Goal: Information Seeking & Learning: Find contact information

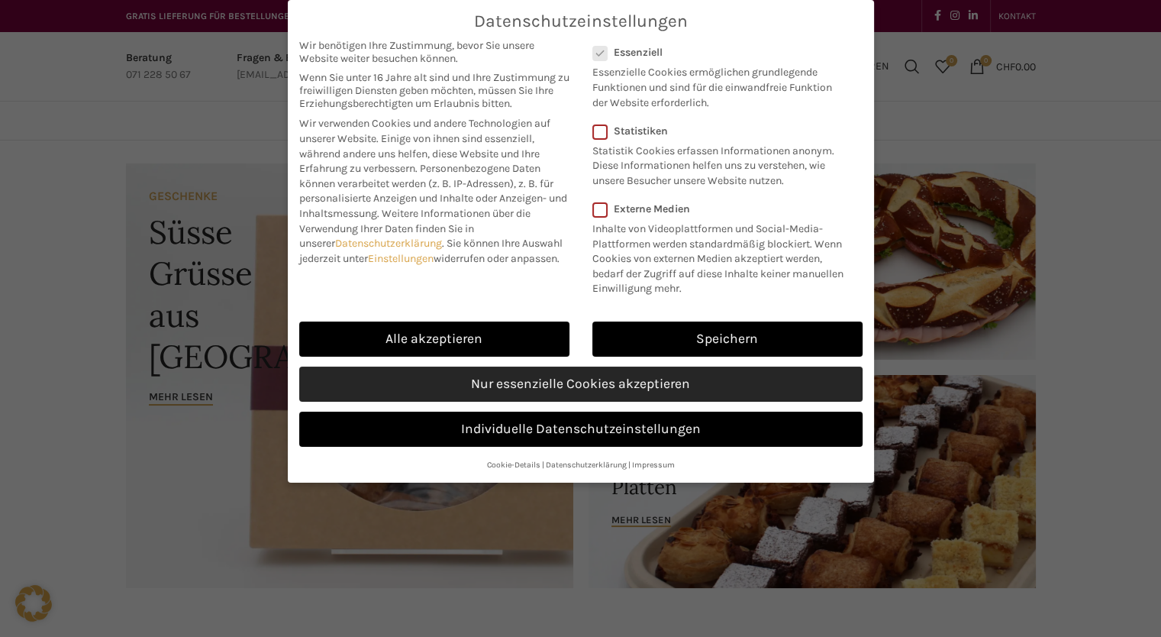
click at [621, 382] on link "Nur essenzielle Cookies akzeptieren" at bounding box center [580, 383] width 563 height 35
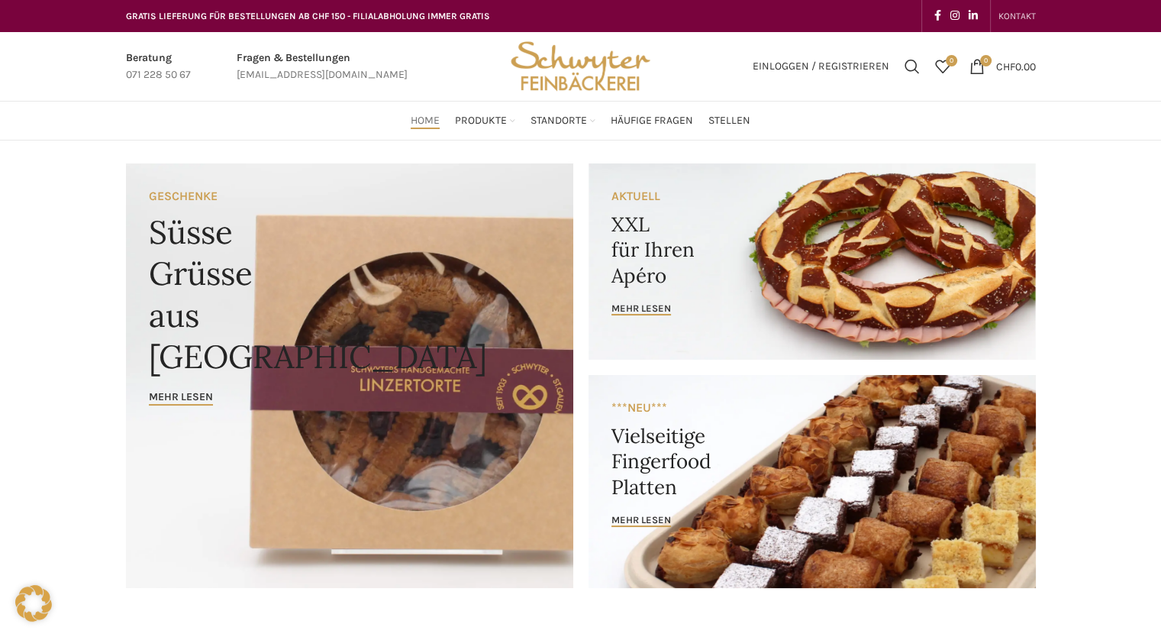
click at [1025, 23] on link "KONTAKT" at bounding box center [1016, 16] width 37 height 31
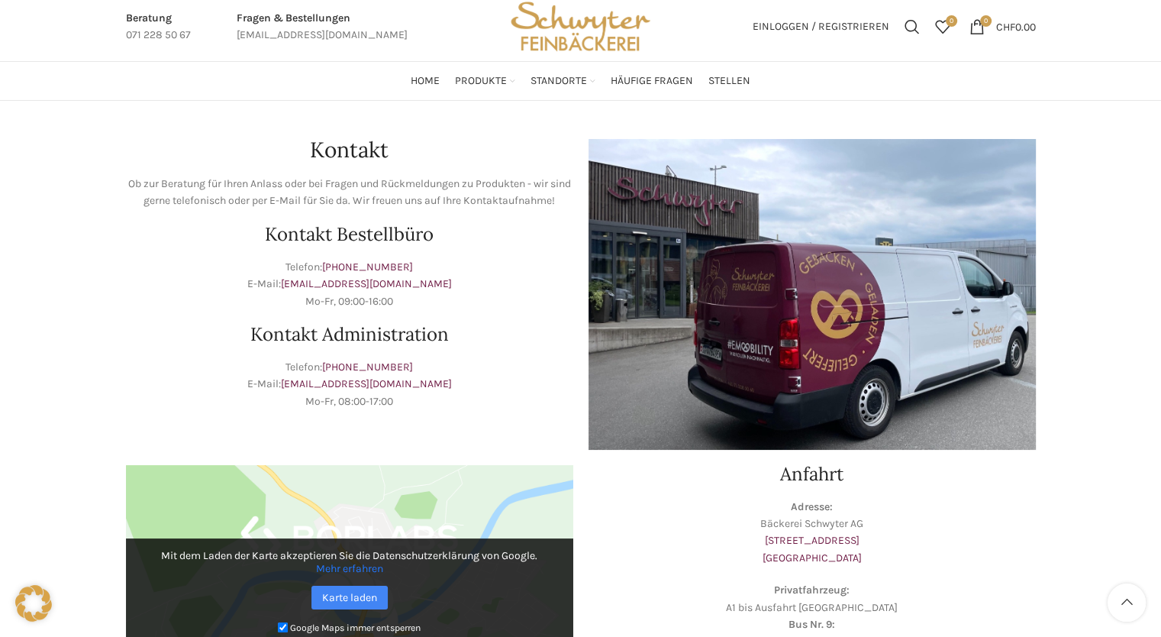
scroll to position [153, 0]
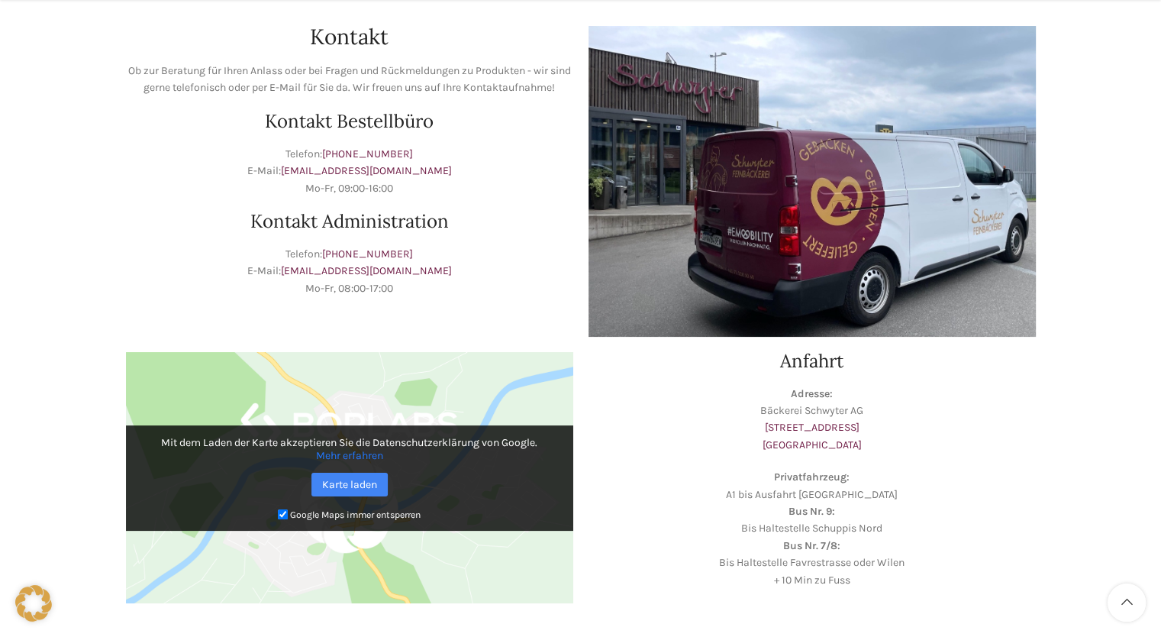
click at [931, 488] on p "Privatfahrzeug: A1 bis Ausfahrt Neudorf Bus Nr. 9: Bis Haltestelle Schuppis Nor…" at bounding box center [811, 529] width 447 height 120
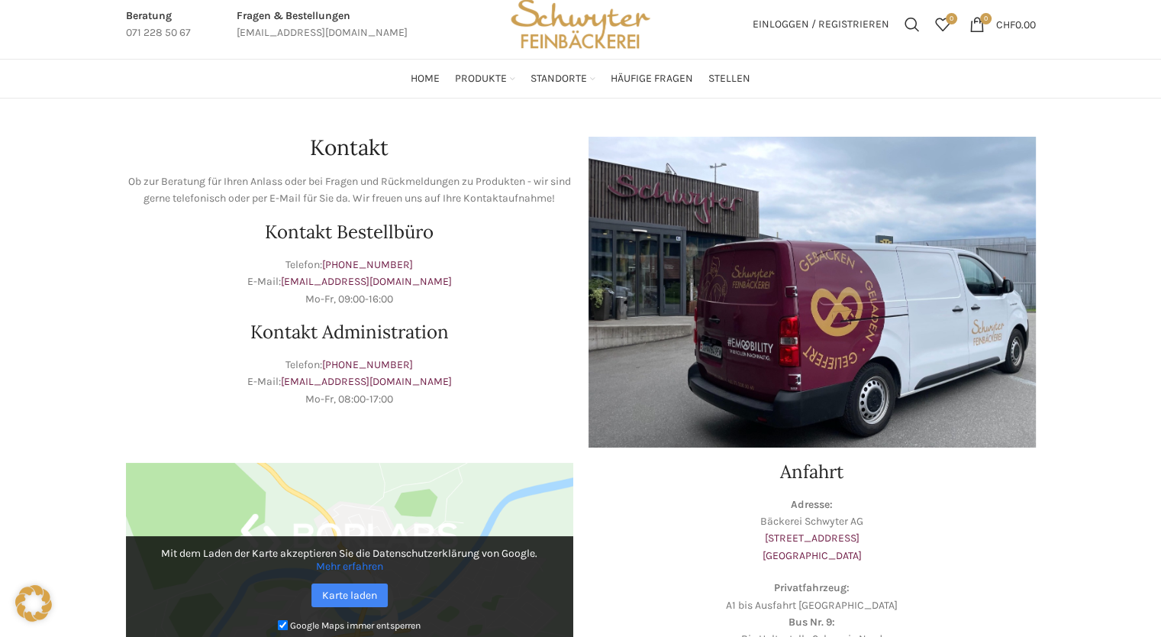
scroll to position [0, 0]
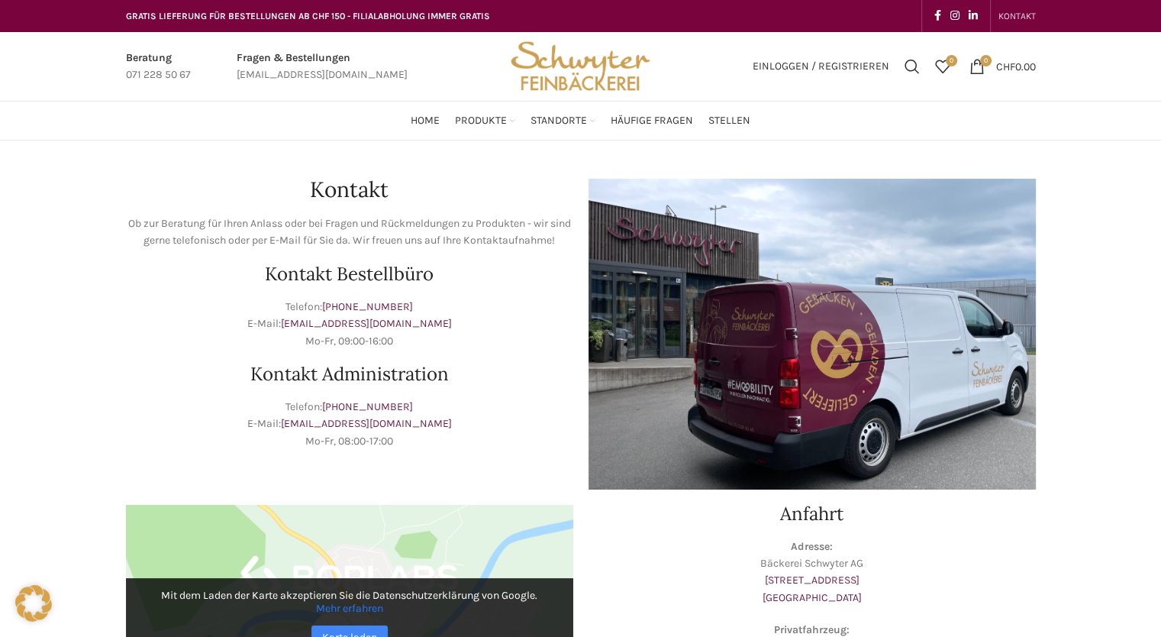
drag, startPoint x: 321, startPoint y: 402, endPoint x: 428, endPoint y: 409, distance: 107.8
click at [428, 409] on p "Telefon: [PHONE_NUMBER] E-Mail: [EMAIL_ADDRESS][DOMAIN_NAME] Mo-Fr, 08:00-17:00" at bounding box center [349, 423] width 447 height 51
click at [465, 406] on p "Telefon: [PHONE_NUMBER] E-Mail: [EMAIL_ADDRESS][DOMAIN_NAME] Mo-Fr, 08:00-17:00" at bounding box center [349, 423] width 447 height 51
click at [459, 407] on p "Telefon: [PHONE_NUMBER] E-Mail: [EMAIL_ADDRESS][DOMAIN_NAME] Mo-Fr, 08:00-17:00" at bounding box center [349, 423] width 447 height 51
drag, startPoint x: 327, startPoint y: 306, endPoint x: 411, endPoint y: 309, distance: 84.8
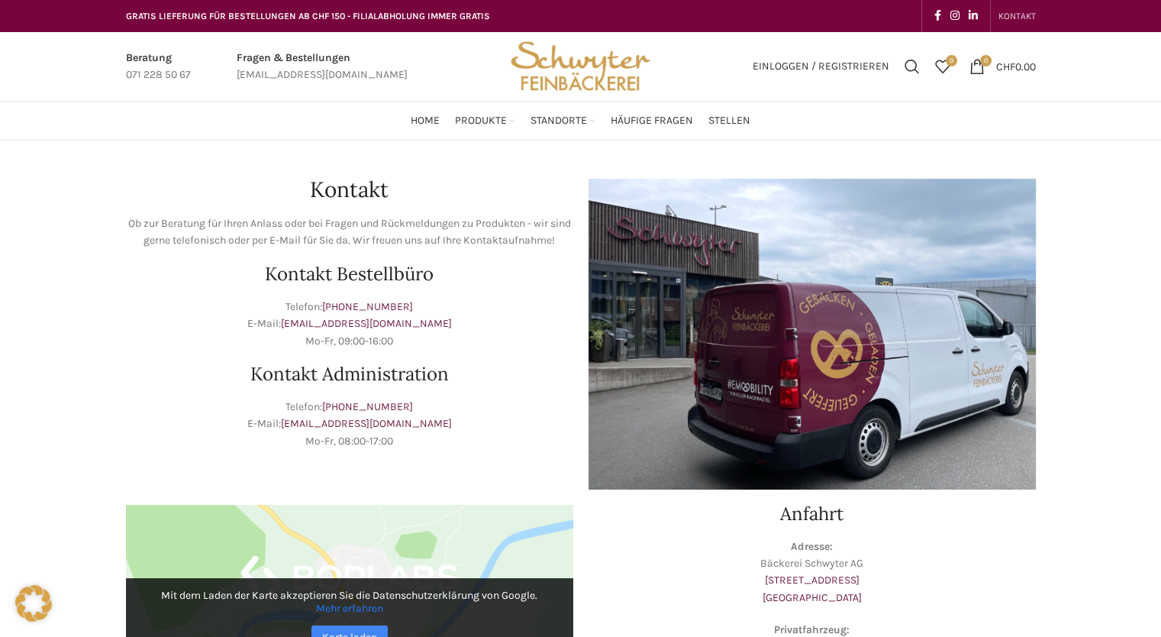
click at [411, 309] on p "Telefon: [PHONE_NUMBER] E-Mail: [EMAIL_ADDRESS][DOMAIN_NAME] Mo-Fr, 09:00-16:00" at bounding box center [349, 323] width 447 height 51
click at [418, 307] on p "Telefon: +41 71 228 50 67 E-Mail: bestellungen@schwyter.com Mo-Fr, 09:00-16:00" at bounding box center [349, 323] width 447 height 51
drag, startPoint x: 416, startPoint y: 306, endPoint x: 330, endPoint y: 308, distance: 85.5
click at [330, 308] on p "Telefon: +41 71 228 50 67 E-Mail: bestellungen@schwyter.com Mo-Fr, 09:00-16:00" at bounding box center [349, 323] width 447 height 51
copy link "+41 71 228 50 67"
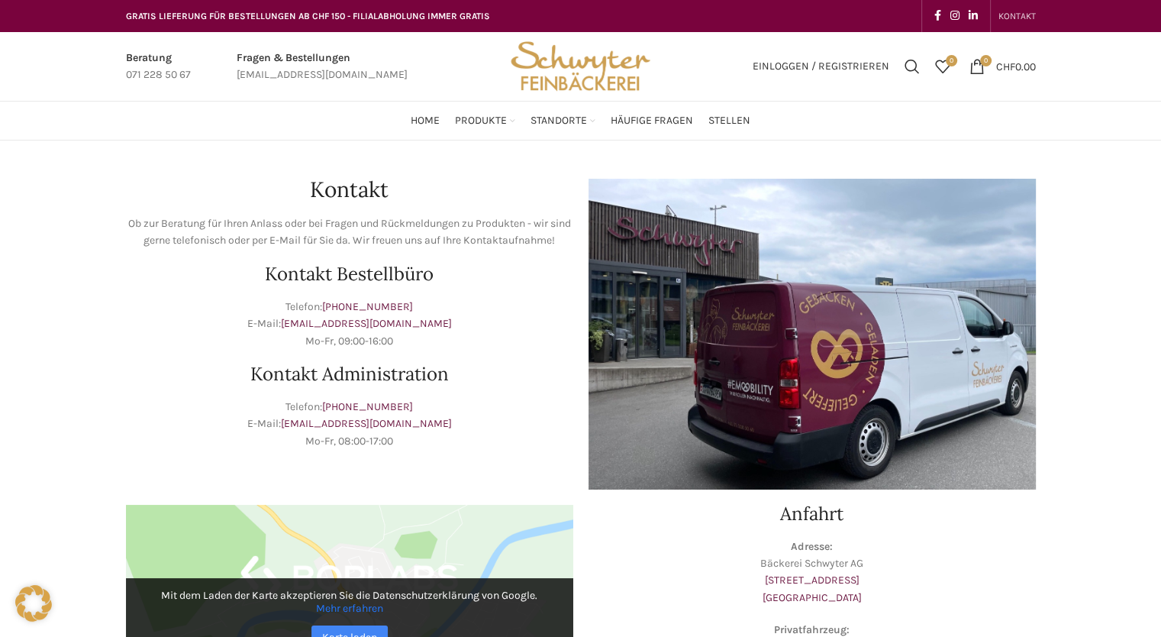
drag, startPoint x: 328, startPoint y: 407, endPoint x: 421, endPoint y: 408, distance: 93.1
click at [421, 408] on p "Telefon: +41 71 228 50 60 E-Mail: info@schwyter.com Mo-Fr, 08:00-17:00" at bounding box center [349, 423] width 447 height 51
copy p "+41 71 228 50 60"
drag, startPoint x: 318, startPoint y: 427, endPoint x: 414, endPoint y: 427, distance: 96.9
click at [414, 427] on p "Telefon: +41 71 228 50 60 E-Mail: info@schwyter.com Mo-Fr, 08:00-17:00" at bounding box center [349, 423] width 447 height 51
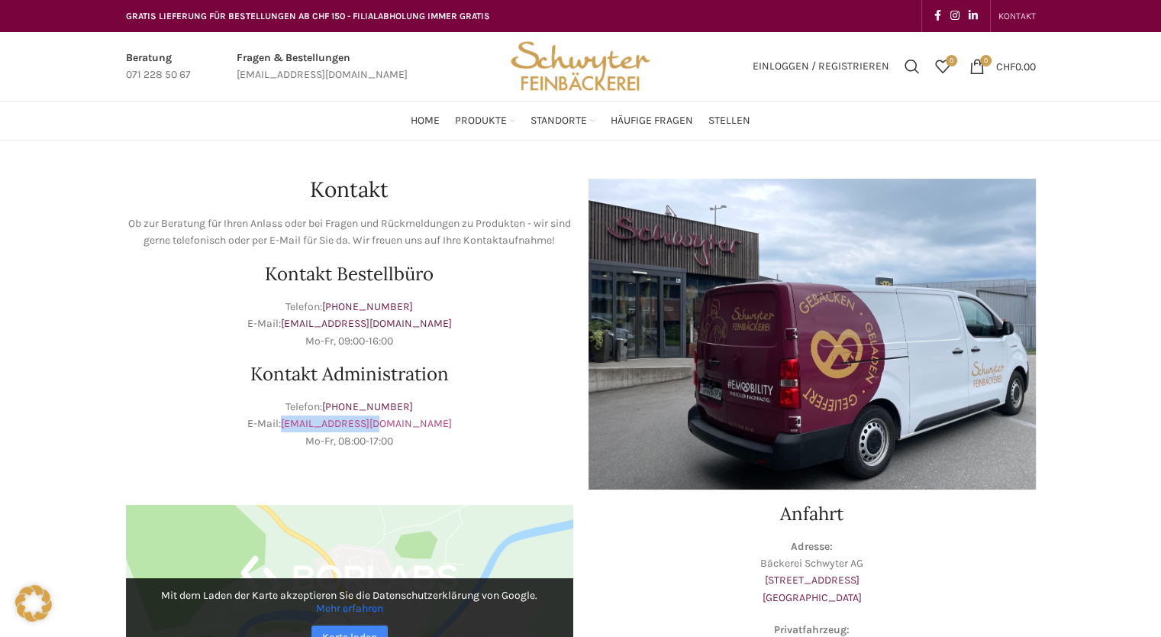
copy link "info@schwyter.com"
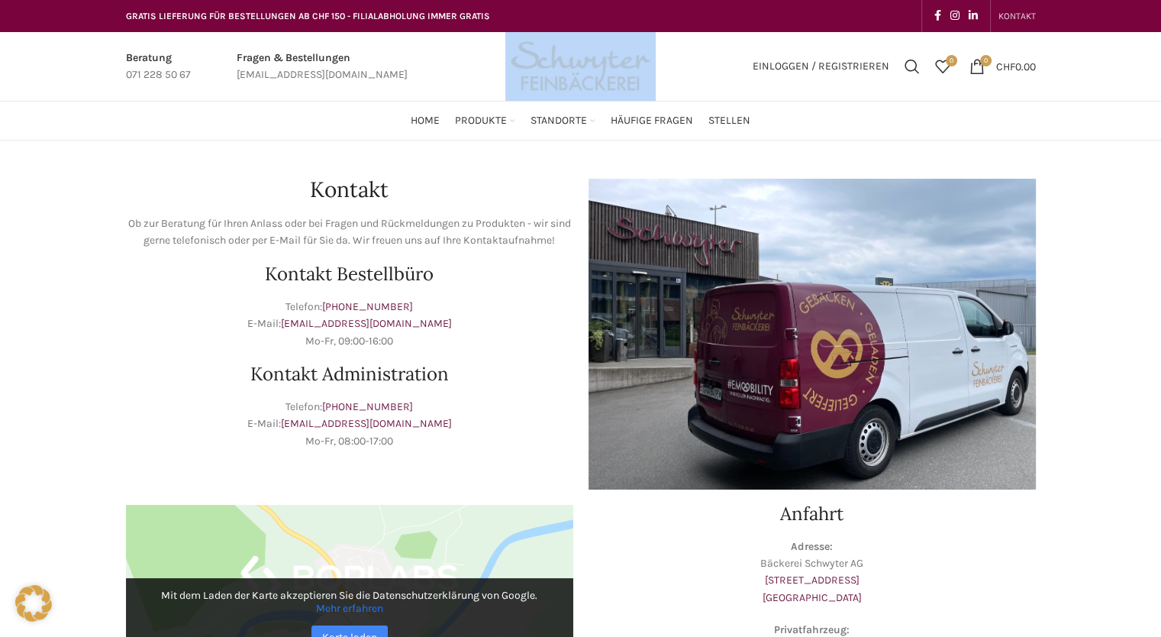
drag, startPoint x: 500, startPoint y: 56, endPoint x: 667, endPoint y: 61, distance: 167.2
click at [667, 61] on div "Beratung 071 228 50 67 Fragen & Bestellungen bestellungen@schwyter.com Einlogge…" at bounding box center [581, 66] width 910 height 69
